Goal: Find specific page/section: Find specific page/section

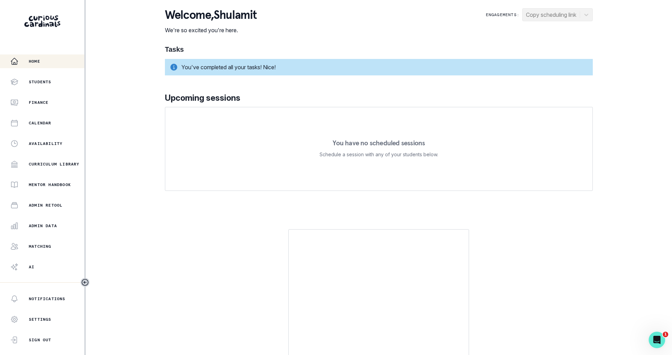
scroll to position [12, 0]
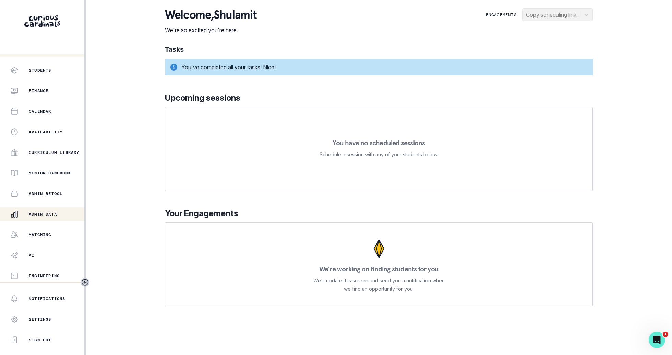
click at [62, 216] on div "Admin Data" at bounding box center [47, 214] width 74 height 8
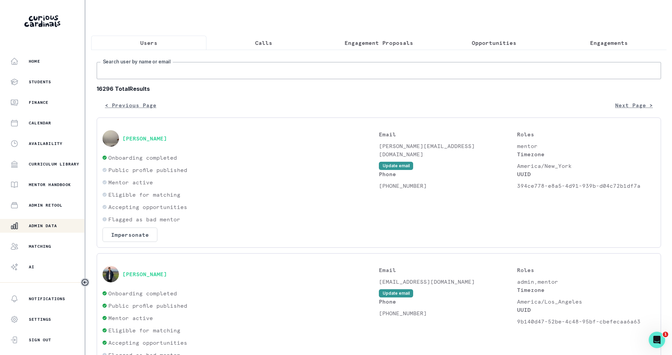
click at [227, 73] on input "Search user by name or email" at bounding box center [379, 70] width 565 height 17
type input "[PERSON_NAME]"
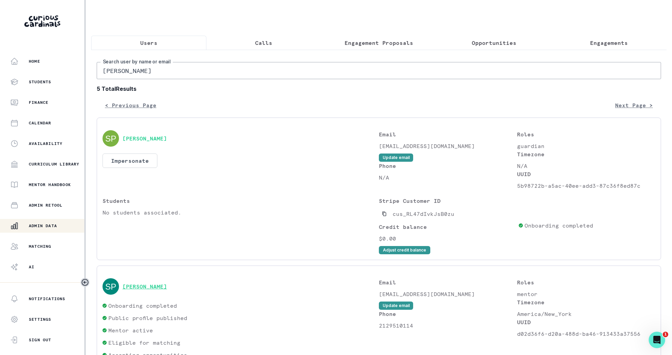
click at [132, 287] on button "[PERSON_NAME]" at bounding box center [144, 286] width 45 height 7
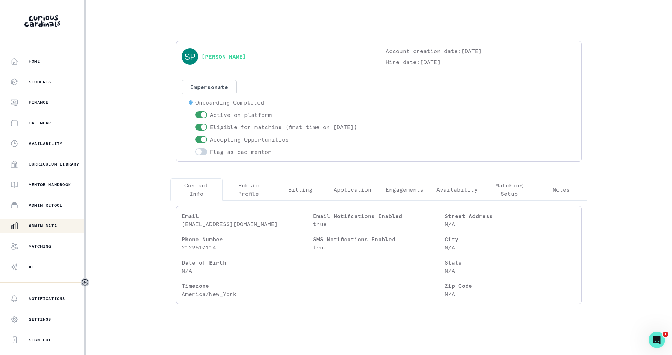
click at [390, 190] on p "Engagements" at bounding box center [405, 190] width 38 height 8
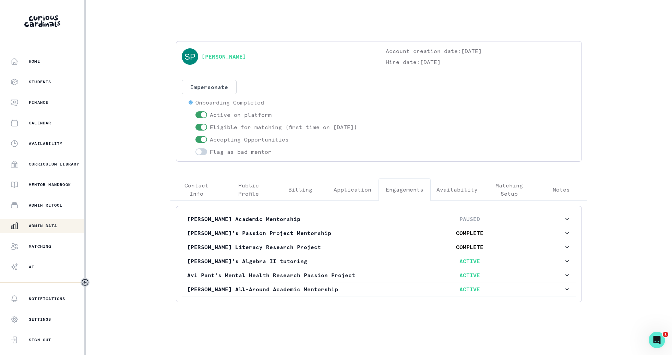
click at [240, 60] on link "[PERSON_NAME]" at bounding box center [224, 56] width 45 height 8
